Goal: Obtain resource: Obtain resource

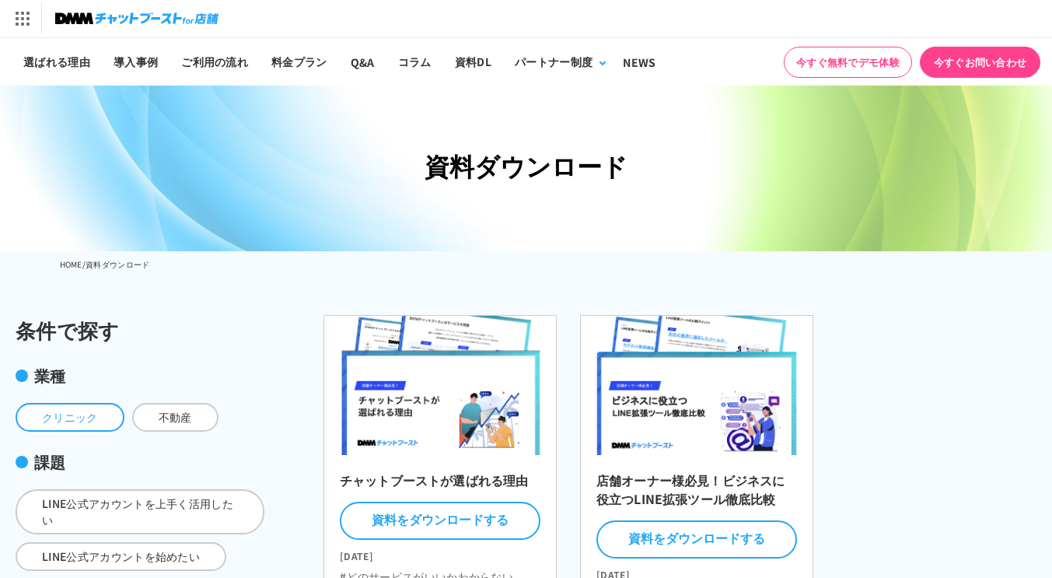
click at [77, 421] on span "クリニック" at bounding box center [70, 417] width 109 height 29
click at [0, 0] on input "クリニック" at bounding box center [0, 0] width 0 height 0
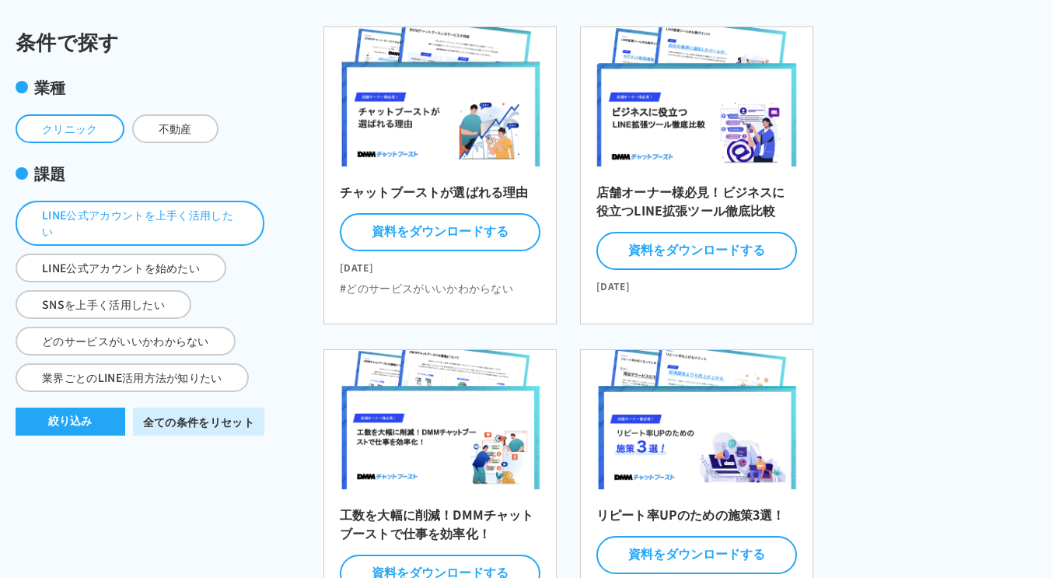
scroll to position [294, 0]
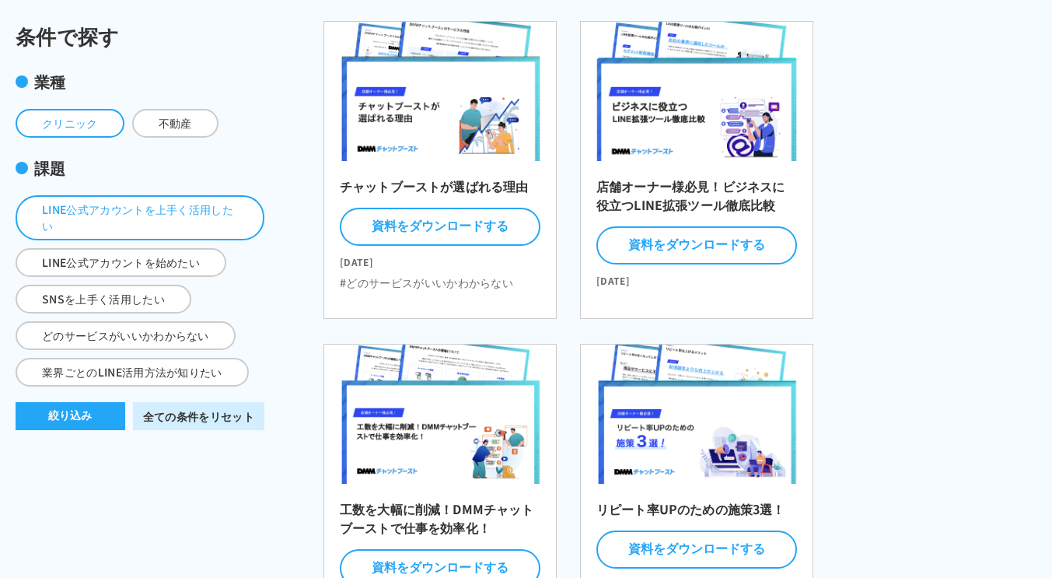
click at [171, 215] on span "LINE公式アカウントを上手く活用したい" at bounding box center [140, 217] width 249 height 45
click at [0, 0] on input "LINE公式アカウントを上手く活用したい" at bounding box center [0, 0] width 0 height 0
click at [97, 402] on button "絞り込み" at bounding box center [71, 416] width 110 height 28
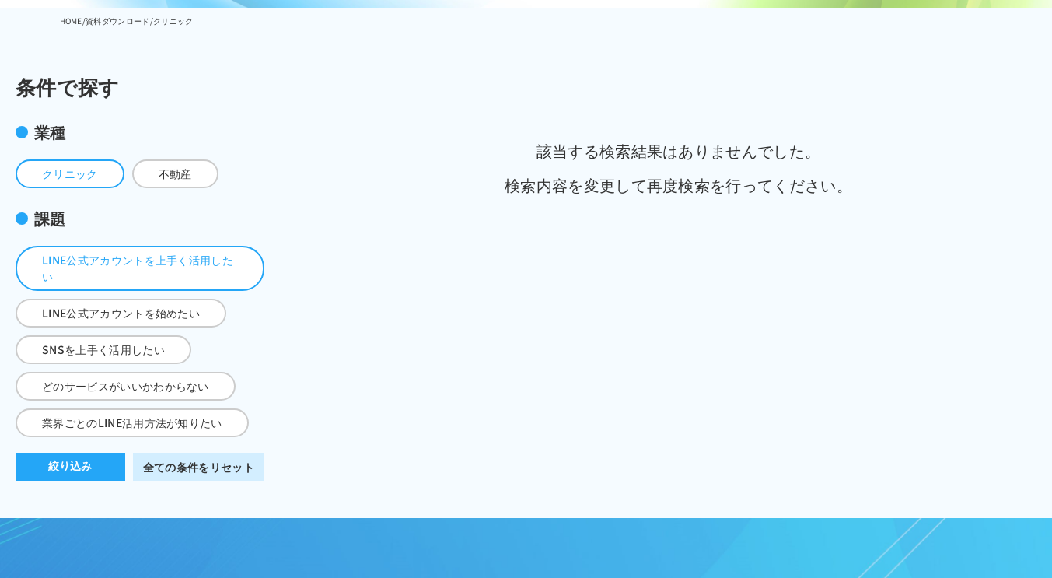
scroll to position [287, 0]
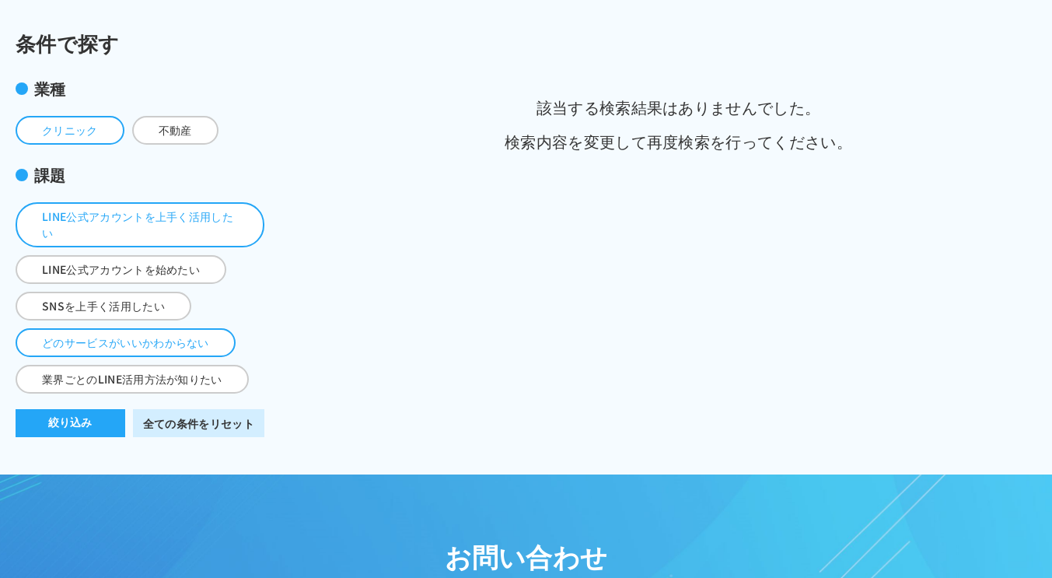
click at [210, 335] on span "どのサービスがいいかわからない" at bounding box center [126, 342] width 220 height 29
click at [0, 0] on input "どのサービスがいいかわからない" at bounding box center [0, 0] width 0 height 0
click at [229, 412] on link "全ての条件をリセット" at bounding box center [198, 423] width 131 height 28
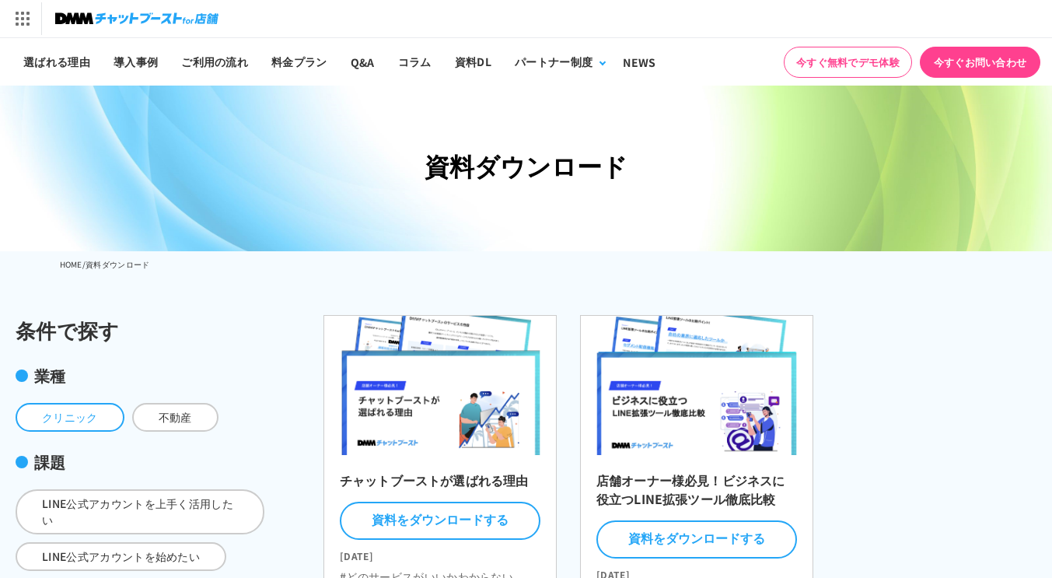
click at [79, 418] on span "クリニック" at bounding box center [70, 417] width 109 height 29
click at [0, 0] on input "クリニック" at bounding box center [0, 0] width 0 height 0
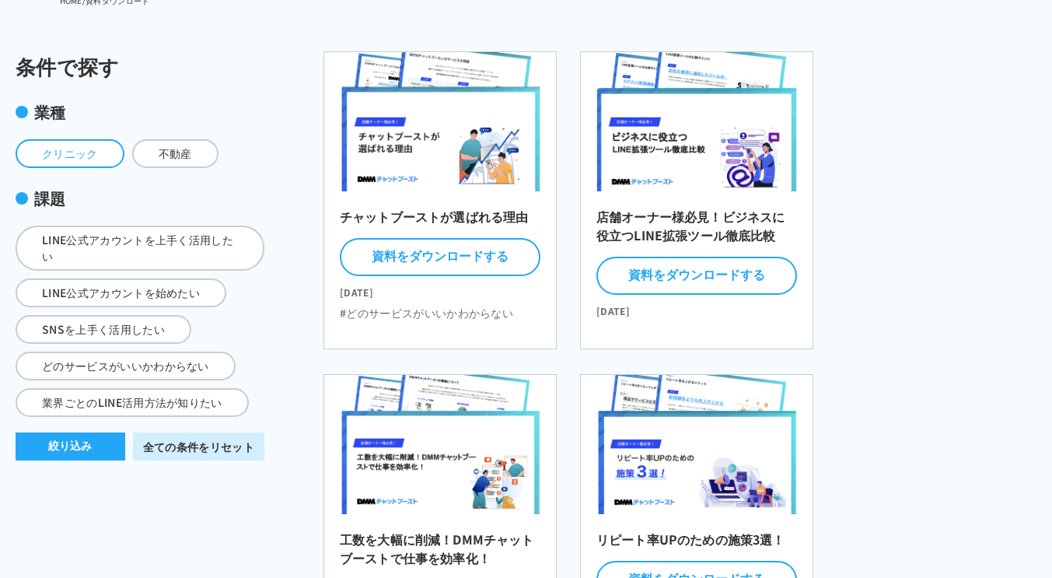
scroll to position [267, 0]
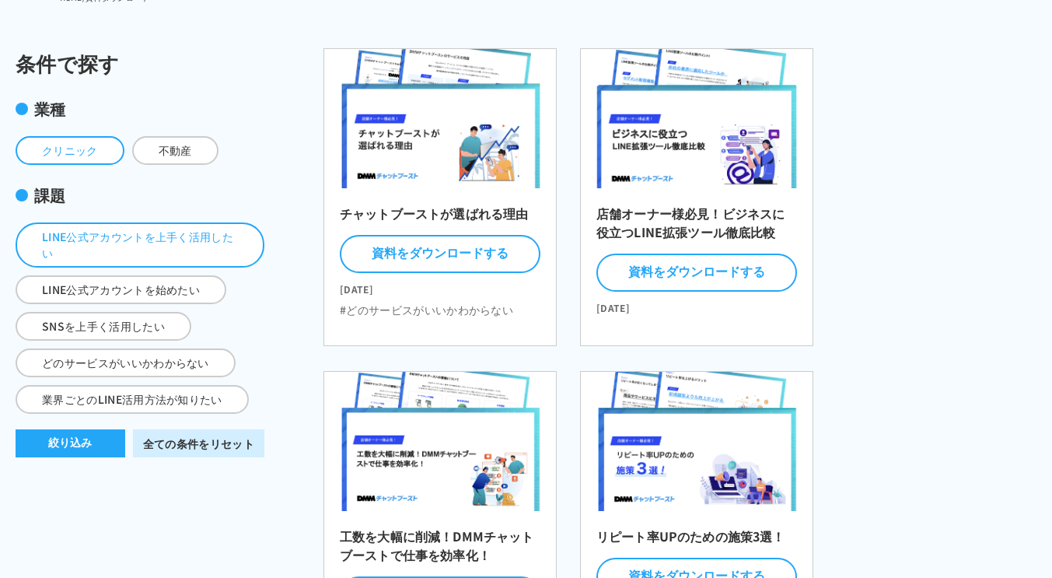
click at [233, 231] on span "LINE公式アカウントを上手く活用したい" at bounding box center [140, 244] width 249 height 45
click at [0, 0] on input "LINE公式アカウントを上手く活用したい" at bounding box center [0, 0] width 0 height 0
click at [105, 437] on button "絞り込み" at bounding box center [71, 443] width 110 height 28
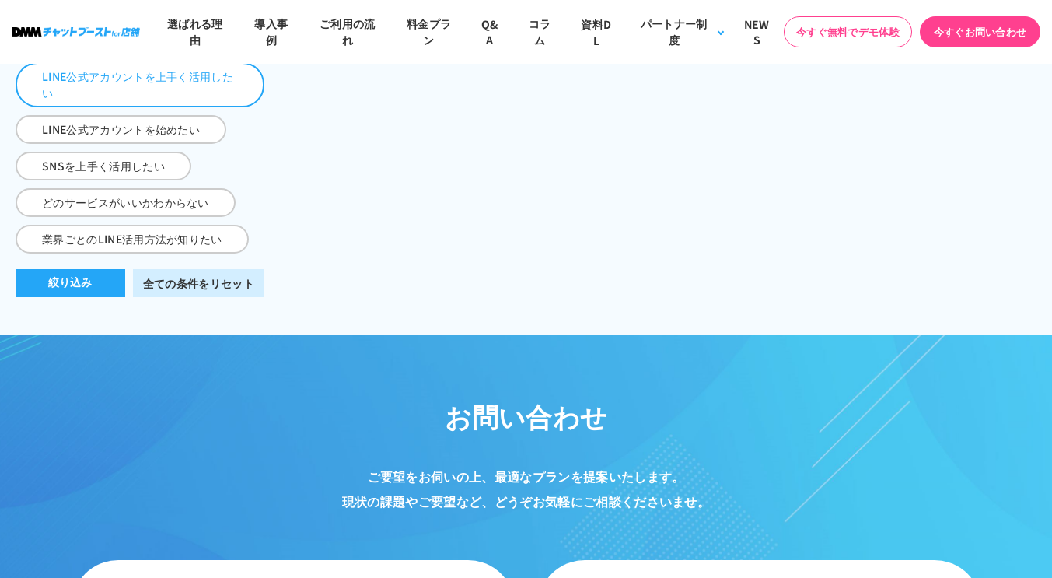
scroll to position [281, 0]
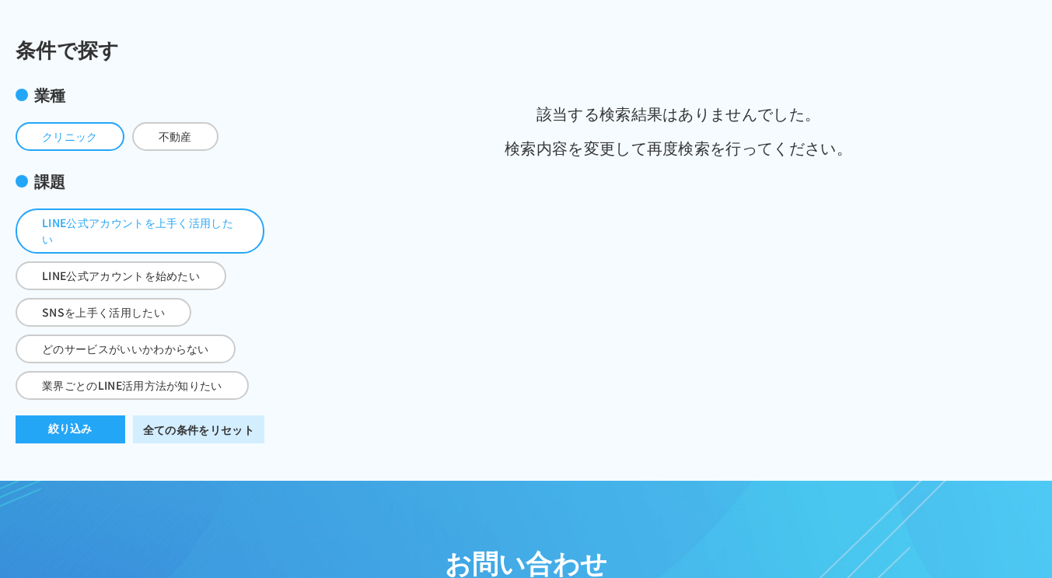
click at [226, 419] on link "全ての条件をリセット" at bounding box center [198, 429] width 131 height 28
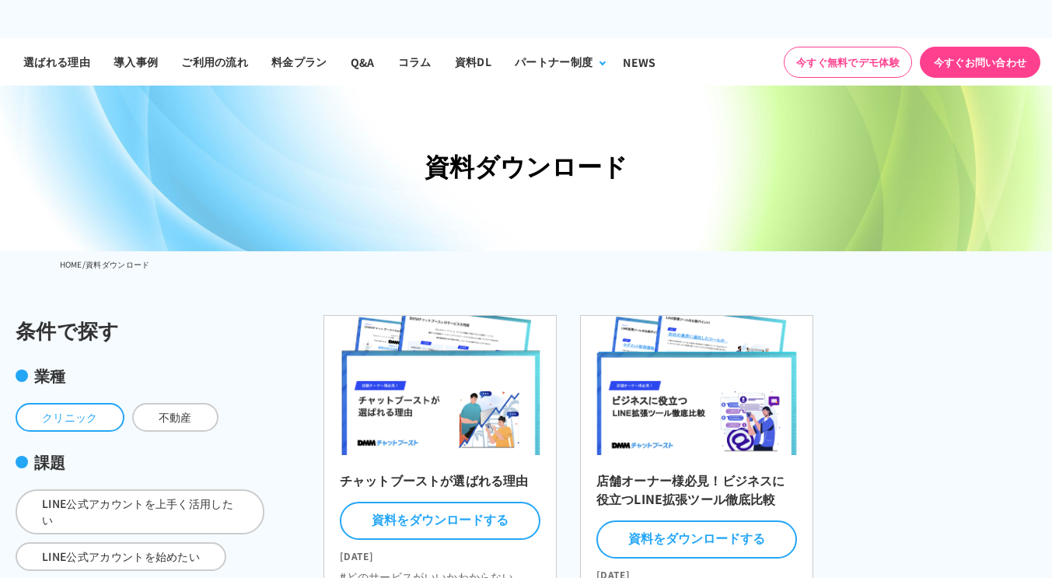
click at [98, 409] on span "クリニック" at bounding box center [70, 417] width 109 height 29
click at [0, 0] on input "クリニック" at bounding box center [0, 0] width 0 height 0
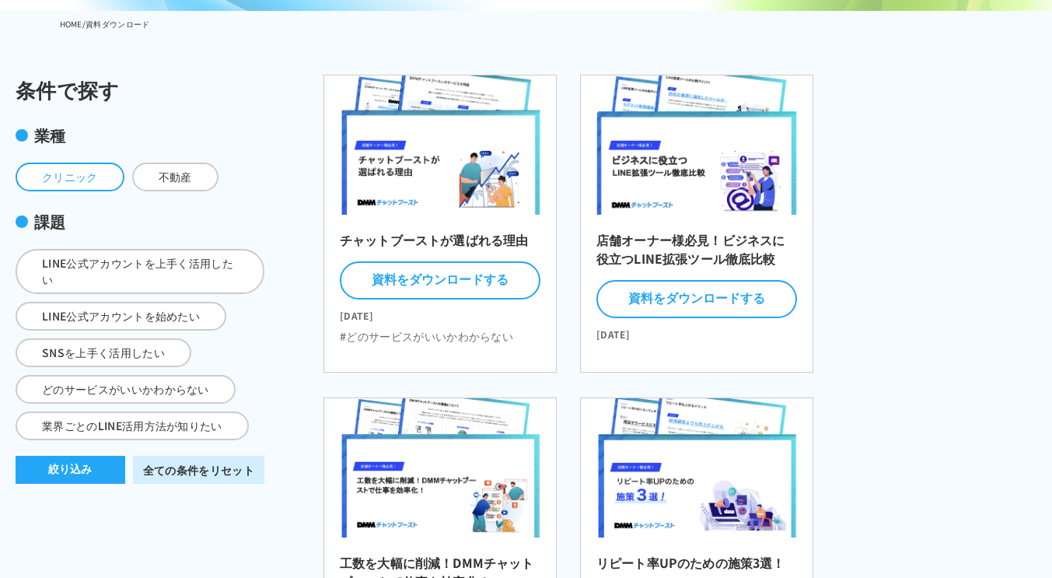
scroll to position [248, 0]
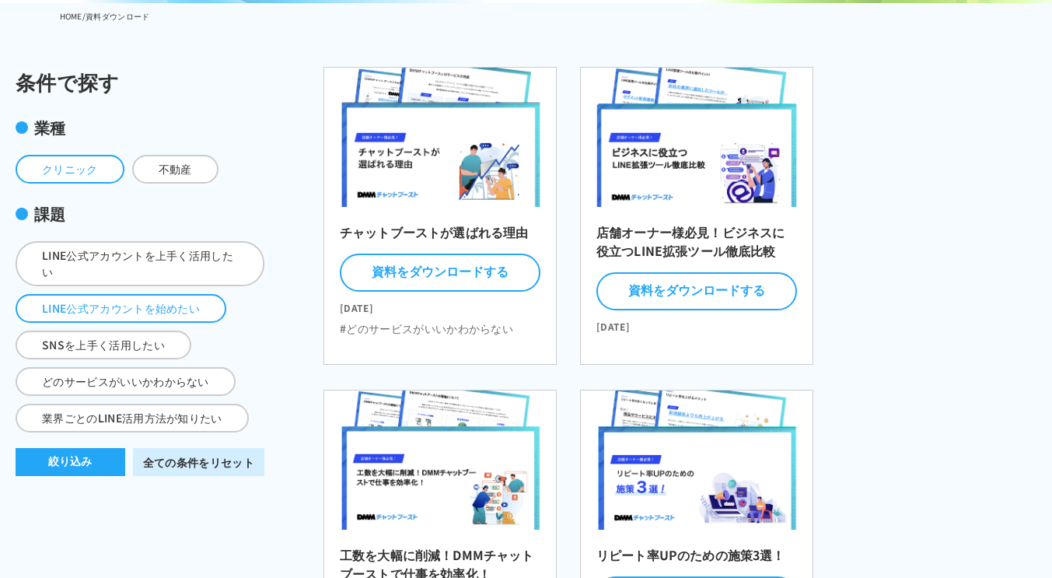
click at [207, 307] on span "LINE公式アカウントを始めたい" at bounding box center [121, 308] width 211 height 29
click at [0, 0] on input "LINE公式アカウントを始めたい" at bounding box center [0, 0] width 0 height 0
click at [93, 453] on button "絞り込み" at bounding box center [71, 462] width 110 height 28
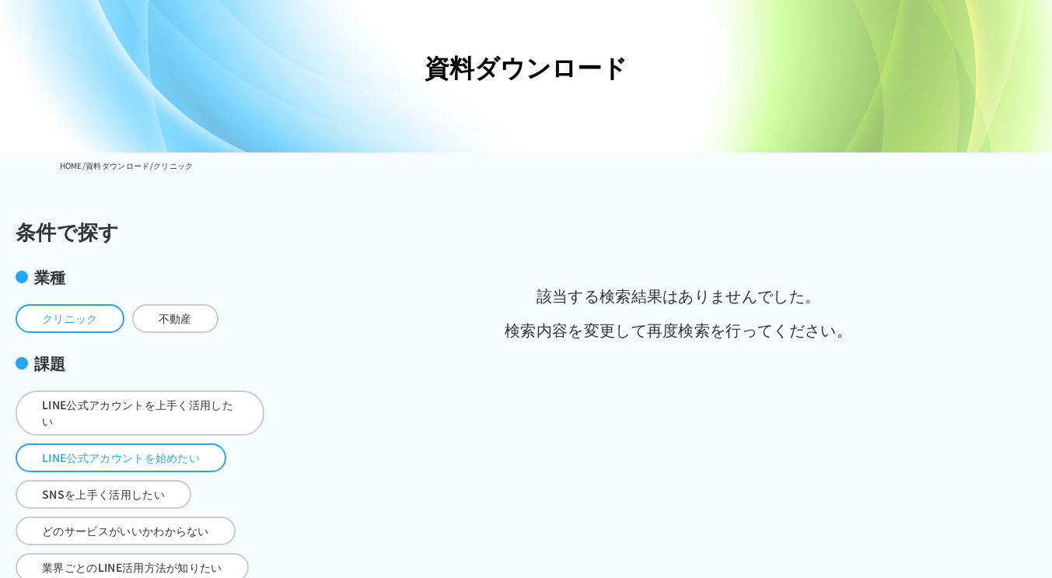
scroll to position [98, 0]
